Goal: Learn about a topic

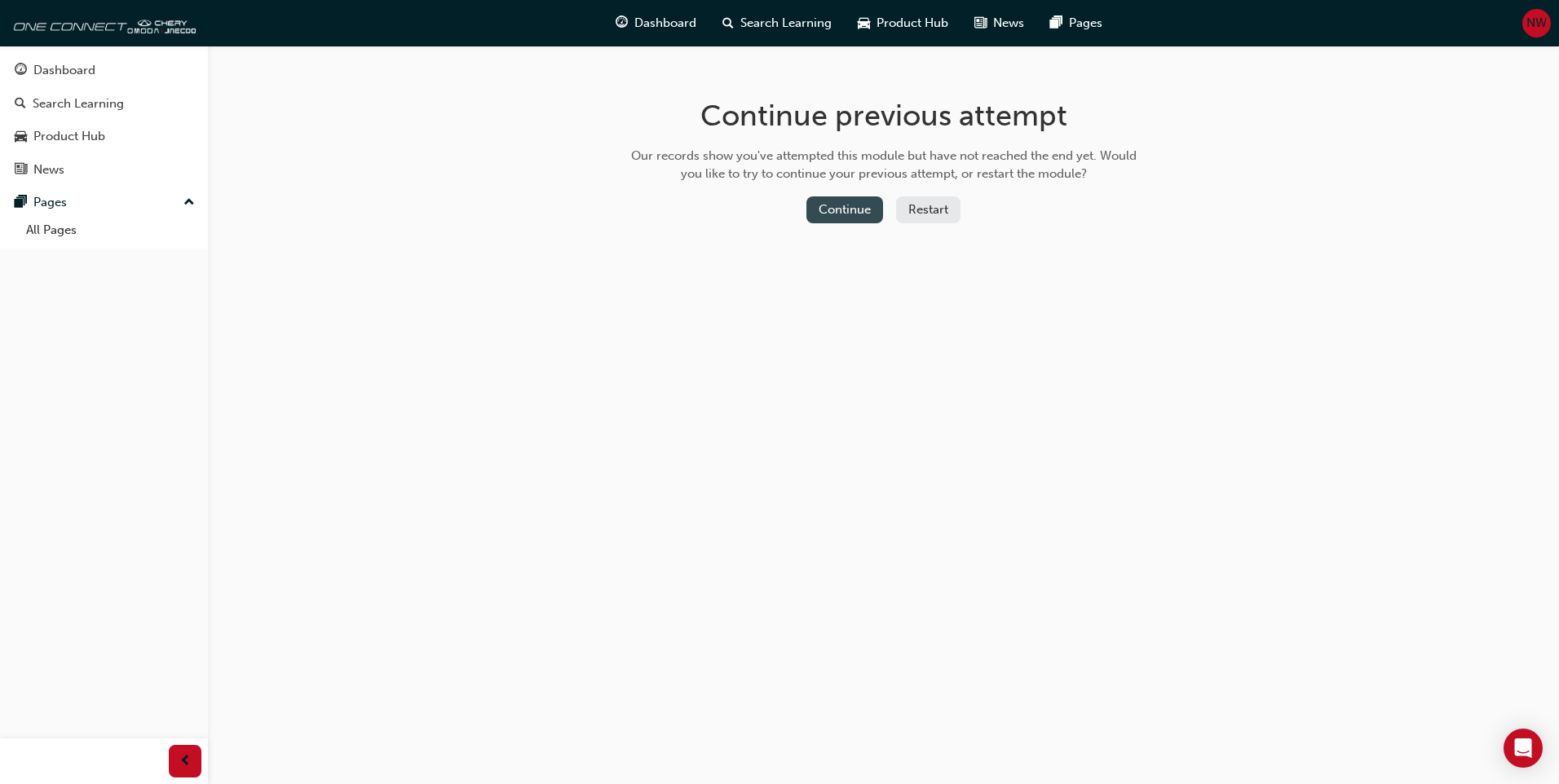
click at [847, 209] on button "Continue" at bounding box center [845, 210] width 77 height 27
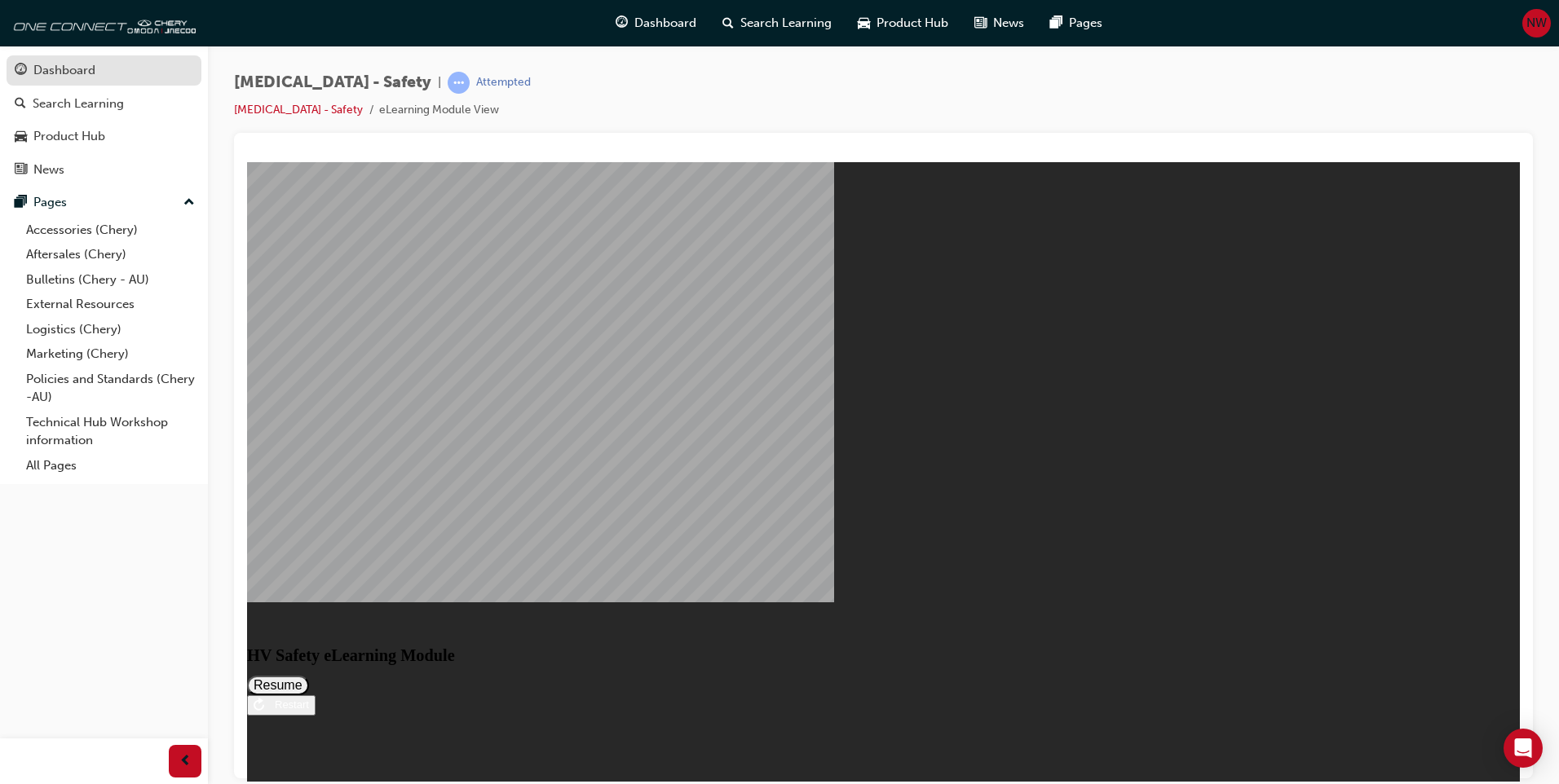
click at [61, 68] on div "Dashboard" at bounding box center [65, 70] width 62 height 19
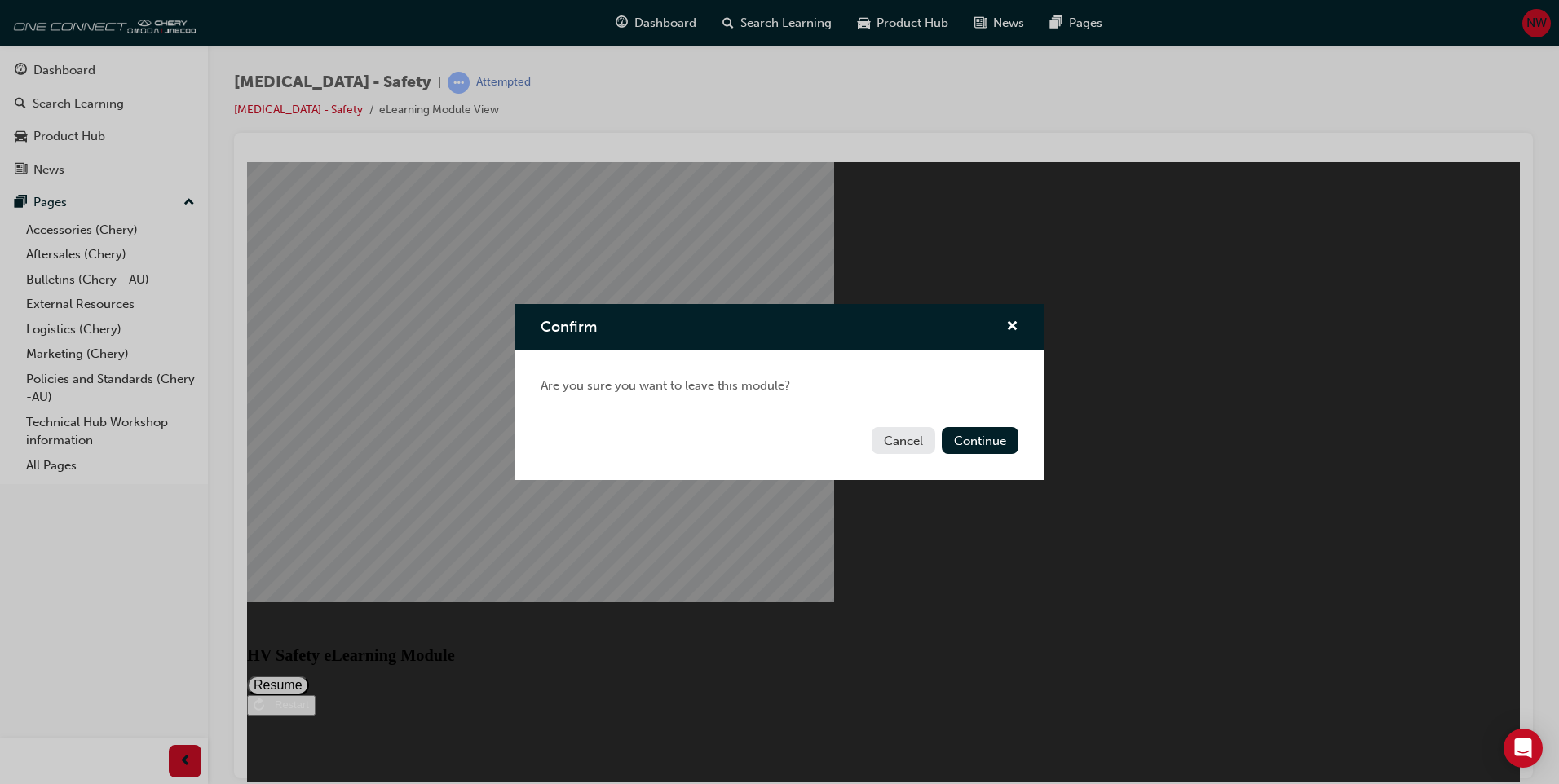
click at [906, 435] on button "Cancel" at bounding box center [903, 441] width 64 height 27
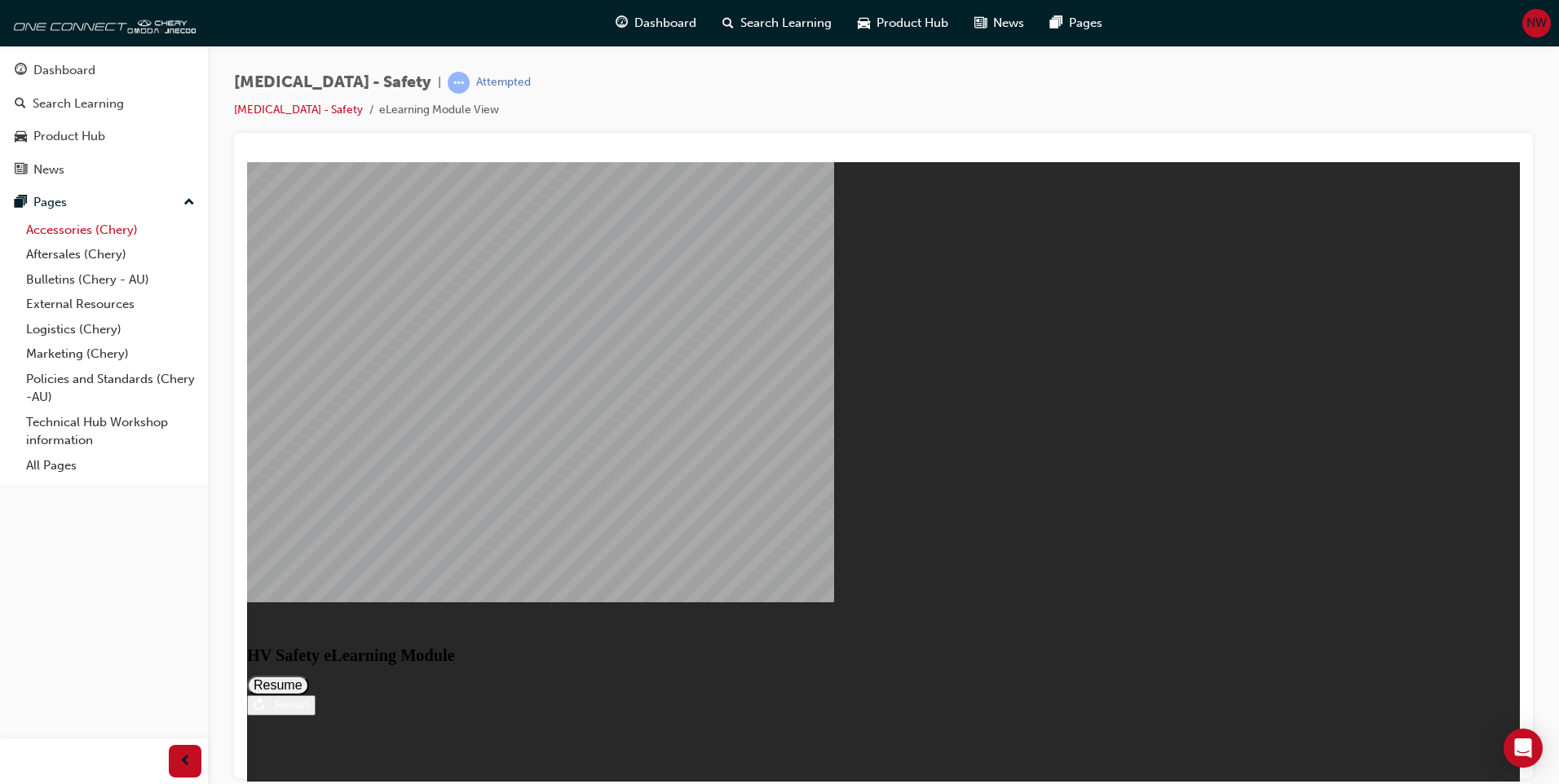
click at [91, 227] on link "Accessories (Chery)" at bounding box center [111, 230] width 182 height 25
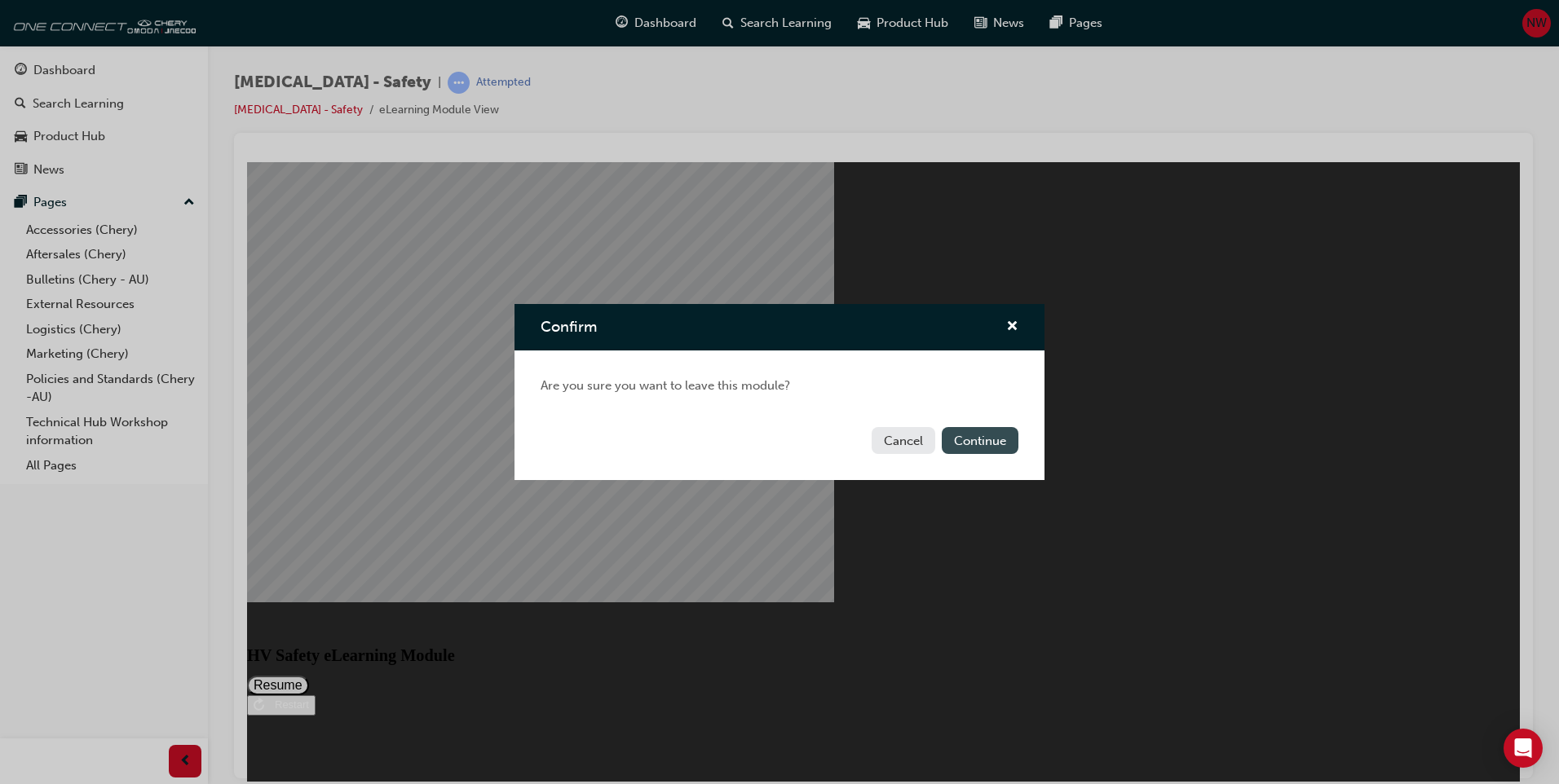
click at [1007, 439] on button "Continue" at bounding box center [980, 441] width 77 height 27
